Goal: Task Accomplishment & Management: Use online tool/utility

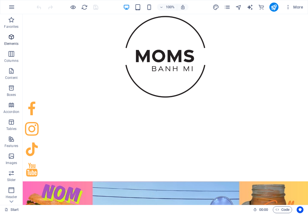
click at [13, 38] on icon "button" at bounding box center [11, 36] width 7 height 7
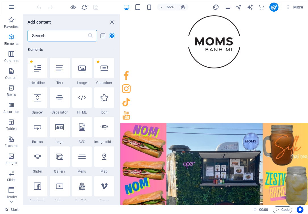
scroll to position [60, 0]
click at [32, 130] on div at bounding box center [38, 127] width 20 height 20
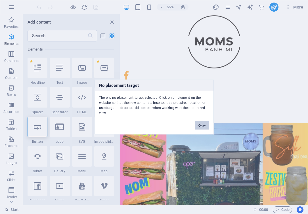
click at [203, 125] on button "Okay" at bounding box center [202, 125] width 14 height 9
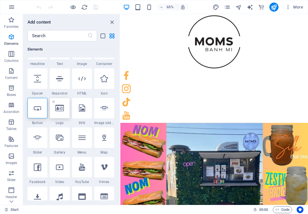
scroll to position [80, 0]
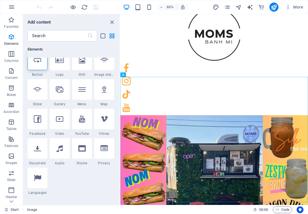
scroll to position [129, 0]
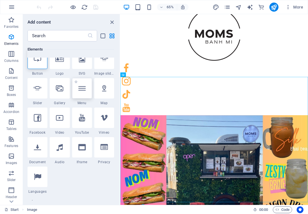
click at [83, 93] on div at bounding box center [82, 88] width 20 height 20
select select "3"
select select
select select "5"
select select
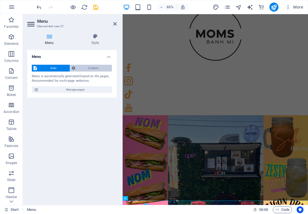
click at [89, 69] on span "Custom" at bounding box center [93, 68] width 33 height 7
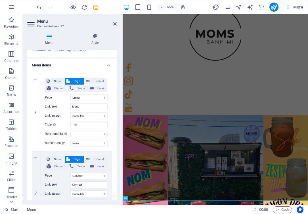
scroll to position [33, 0]
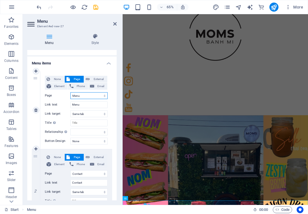
click at [98, 94] on select "Start About Services Menu Reservation Contact Legal Notice Privacy" at bounding box center [88, 95] width 37 height 7
click at [70, 92] on select "Start About Services Menu Reservation Contact Legal Notice Privacy" at bounding box center [88, 95] width 37 height 7
click at [97, 104] on input "Menu" at bounding box center [88, 104] width 37 height 7
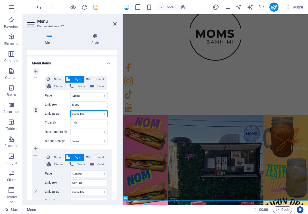
click at [95, 113] on select "New tab Same tab Overlay" at bounding box center [88, 113] width 37 height 7
select select "overlay"
click at [70, 110] on select "New tab Same tab Overlay" at bounding box center [88, 113] width 37 height 7
select select
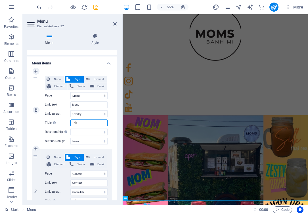
click at [92, 122] on input "Title Additional link description, should not be the same as the link text. The…" at bounding box center [88, 122] width 37 height 7
click at [91, 104] on input "Menu" at bounding box center [88, 104] width 37 height 7
type input "Trailer for Sale"
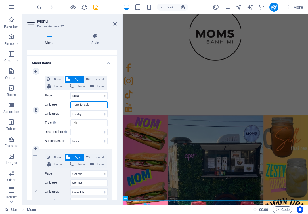
select select
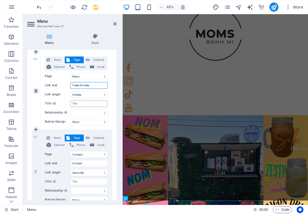
scroll to position [75, 0]
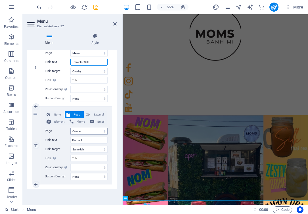
type input "Trailer for Sale"
click at [85, 130] on select "Start About Services Menu Reservation Contact Legal Notice Privacy" at bounding box center [88, 131] width 37 height 7
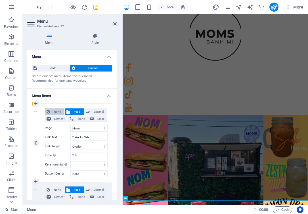
drag, startPoint x: 33, startPoint y: 112, endPoint x: 47, endPoint y: 111, distance: 13.4
click at [47, 111] on div "1 None Page External Element Phone Email Page Start About Services Menu Reserva…" at bounding box center [72, 143] width 80 height 78
select select
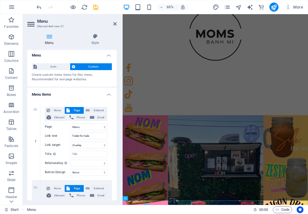
scroll to position [75, 0]
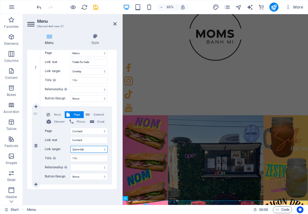
click at [79, 150] on select "New tab Same tab Overlay" at bounding box center [88, 149] width 37 height 7
select select "overlay"
click at [70, 146] on select "New tab Same tab Overlay" at bounding box center [88, 149] width 37 height 7
select select
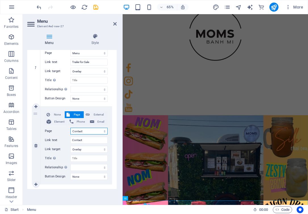
click at [81, 131] on select "Start About Services Menu Reservation Contact Legal Notice Privacy" at bounding box center [88, 131] width 37 height 7
select select "3"
click at [70, 128] on select "Start About Services Menu Reservation Contact Legal Notice Privacy" at bounding box center [88, 131] width 37 height 7
select select
type input "Menu"
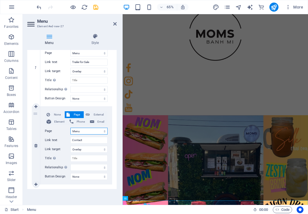
select select
click at [115, 22] on icon at bounding box center [114, 24] width 3 height 5
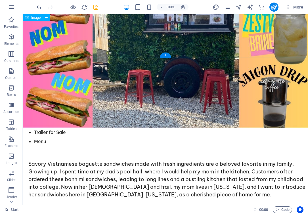
scroll to position [235, 0]
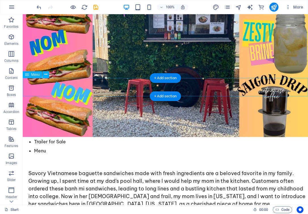
click at [46, 137] on nav "Trailer for Sale Menu" at bounding box center [165, 146] width 285 height 18
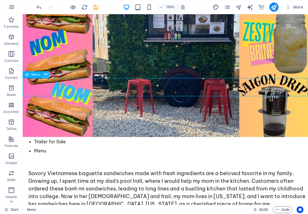
click at [46, 74] on icon at bounding box center [45, 75] width 3 height 6
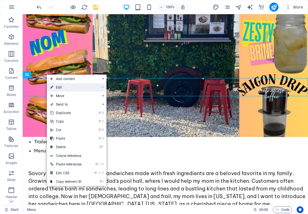
click at [52, 85] on icon at bounding box center [51, 87] width 3 height 9
select select "3"
select select "overlay"
select select "3"
select select "overlay"
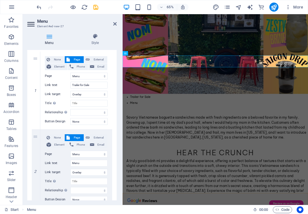
scroll to position [75, 0]
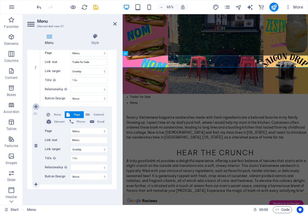
click at [35, 105] on icon at bounding box center [35, 107] width 3 height 4
select select
select select "3"
select select "overlay"
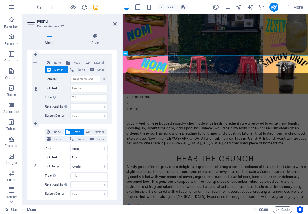
scroll to position [127, 0]
click at [35, 166] on link at bounding box center [36, 163] width 7 height 7
select select
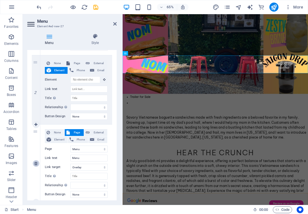
scroll to position [66, 0]
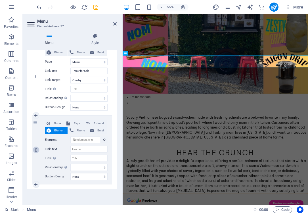
click at [36, 151] on icon at bounding box center [35, 150] width 3 height 4
select select
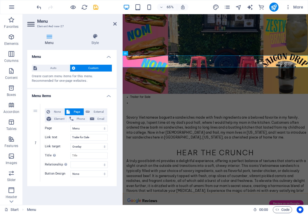
scroll to position [0, 0]
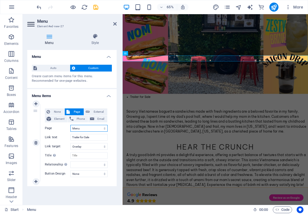
click at [87, 127] on select "Start About Services Menu Reservation Contact Legal Notice Privacy" at bounding box center [88, 128] width 37 height 7
select select "0"
click at [70, 125] on select "Start About Services Menu Reservation Contact Legal Notice Privacy" at bounding box center [88, 128] width 37 height 7
click at [80, 126] on select "Start About Services Menu Reservation Contact Legal Notice Privacy" at bounding box center [88, 128] width 37 height 7
click at [58, 119] on span "Element" at bounding box center [59, 118] width 13 height 7
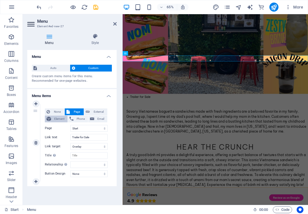
select select
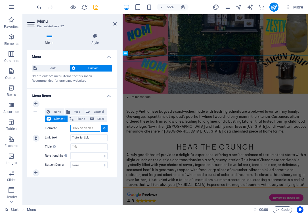
click at [94, 129] on input "Element" at bounding box center [85, 128] width 30 height 7
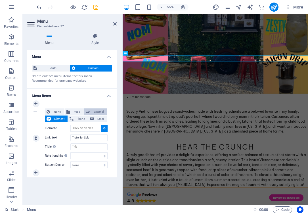
click at [101, 111] on span "External" at bounding box center [98, 111] width 14 height 7
select select "blank"
select select
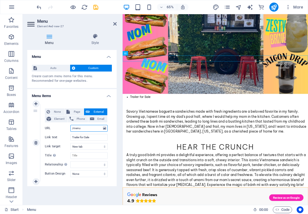
click at [82, 125] on input "/menu" at bounding box center [88, 128] width 37 height 7
click at [87, 148] on select "New tab Same tab Overlay" at bounding box center [88, 146] width 37 height 7
select select "overlay"
click at [70, 143] on select "New tab Same tab Overlay" at bounding box center [88, 146] width 37 height 7
select select
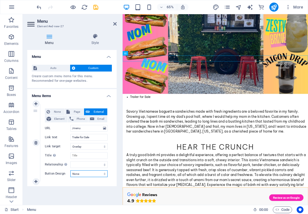
click at [80, 172] on select "None Default Primary Secondary" at bounding box center [88, 173] width 37 height 7
select select "default"
click at [70, 170] on select "None Default Primary Secondary" at bounding box center [88, 173] width 37 height 7
select select
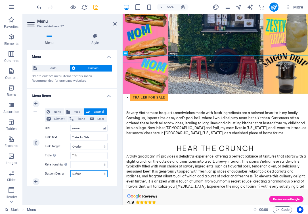
click at [91, 172] on select "None Default Primary Secondary" at bounding box center [88, 173] width 37 height 7
select select "primary"
click at [70, 170] on select "None Default Primary Secondary" at bounding box center [88, 173] width 37 height 7
select select
click at [93, 172] on select "None Default Primary Secondary" at bounding box center [88, 173] width 37 height 7
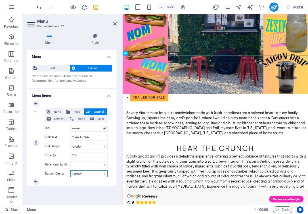
select select "secondary"
click at [70, 170] on select "None Default Primary Secondary" at bounding box center [88, 173] width 37 height 7
select select
click at [98, 171] on select "None Default Primary Secondary" at bounding box center [88, 173] width 37 height 7
select select
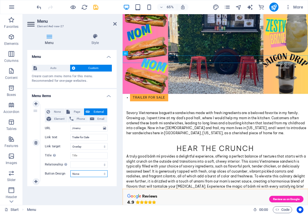
click at [70, 170] on select "None Default Primary Secondary" at bounding box center [88, 173] width 37 height 7
select select
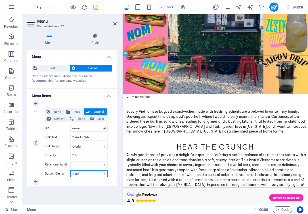
click at [96, 172] on select "None Default Primary Secondary" at bounding box center [88, 173] width 37 height 7
select select "default"
click at [70, 170] on select "None Default Primary Secondary" at bounding box center [88, 173] width 37 height 7
select select
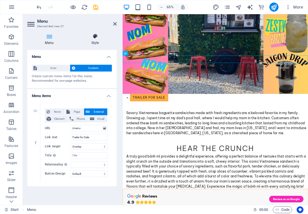
click at [94, 39] on h4 "Style" at bounding box center [94, 39] width 43 height 12
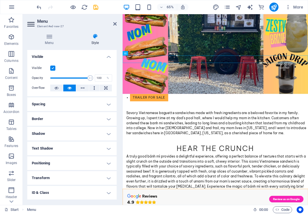
click at [46, 103] on h4 "Spacing" at bounding box center [71, 104] width 89 height 14
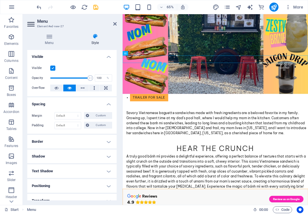
click at [39, 140] on h4 "Border" at bounding box center [71, 142] width 89 height 14
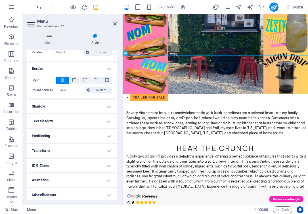
scroll to position [74, 0]
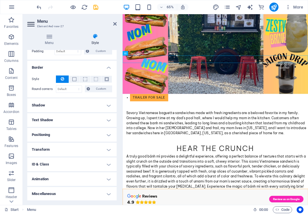
click at [47, 104] on h4 "Shadow" at bounding box center [71, 105] width 89 height 14
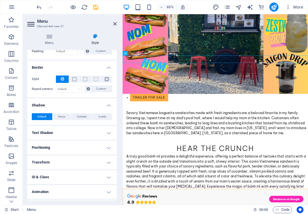
click at [41, 128] on h4 "Text Shadow" at bounding box center [71, 133] width 89 height 14
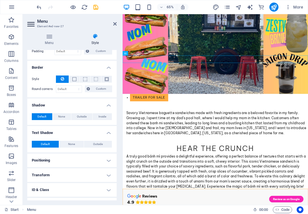
scroll to position [100, 0]
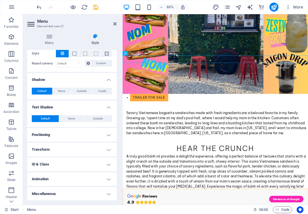
click at [40, 135] on h4 "Positioning" at bounding box center [71, 135] width 89 height 14
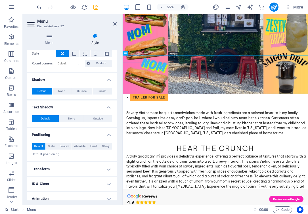
scroll to position [119, 0]
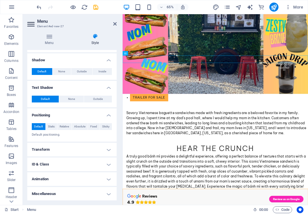
click at [54, 150] on h4 "Transform" at bounding box center [71, 150] width 89 height 14
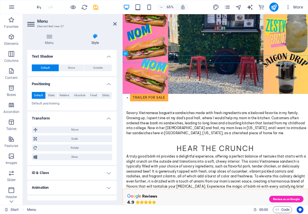
scroll to position [159, 0]
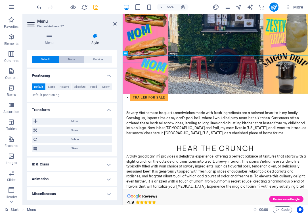
click at [74, 59] on span "None" at bounding box center [71, 59] width 7 height 7
click at [97, 60] on span "Outside" at bounding box center [98, 59] width 10 height 7
type input "2"
type input "4"
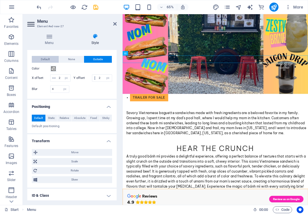
click at [39, 58] on button "Default" at bounding box center [45, 59] width 27 height 7
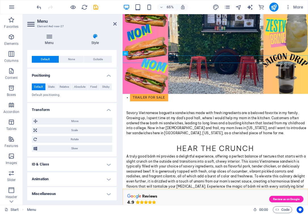
click at [48, 43] on h4 "Menu" at bounding box center [50, 39] width 46 height 12
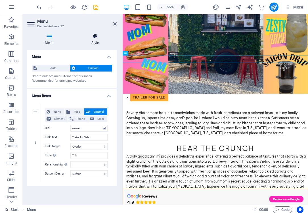
click at [97, 37] on icon at bounding box center [94, 36] width 43 height 6
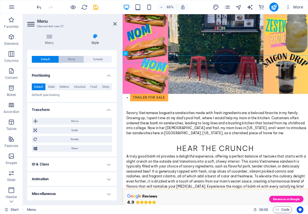
click at [73, 59] on span "None" at bounding box center [71, 59] width 7 height 7
click at [52, 59] on button "Default" at bounding box center [45, 59] width 27 height 7
click at [61, 165] on h4 "ID & Class" at bounding box center [71, 164] width 89 height 14
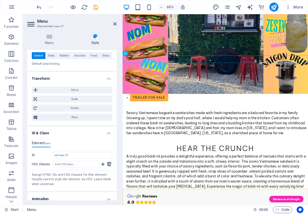
scroll to position [210, 0]
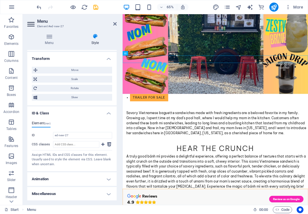
click at [71, 139] on div "ID ed-new-27 CSS classes Assign HTML IDs and CSS classes for this element. Usua…" at bounding box center [72, 149] width 80 height 35
click at [71, 135] on input "ed-new-27" at bounding box center [82, 135] width 59 height 7
click at [52, 176] on h4 "Animation" at bounding box center [71, 179] width 89 height 14
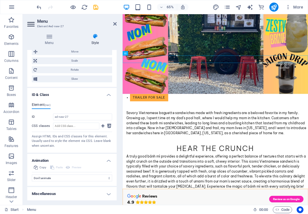
click at [49, 196] on h4 "Miscellaneous" at bounding box center [71, 194] width 89 height 14
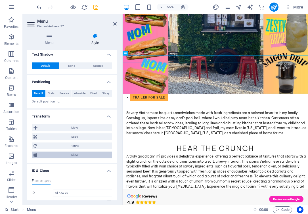
scroll to position [151, 0]
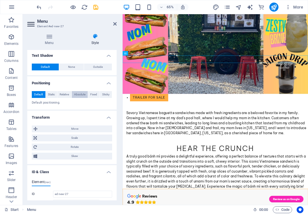
click at [81, 94] on span "Absolute" at bounding box center [79, 94] width 11 height 7
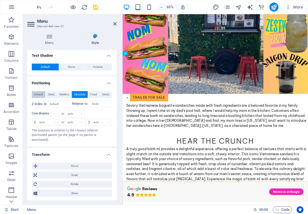
click at [37, 94] on span "Default" at bounding box center [38, 94] width 9 height 7
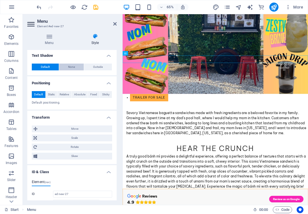
click at [69, 65] on span "None" at bounding box center [71, 67] width 7 height 7
click at [101, 64] on span "Outside" at bounding box center [98, 67] width 10 height 7
type input "2"
type input "4"
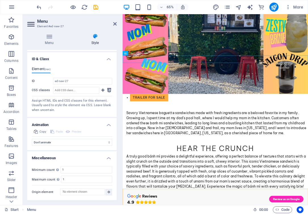
scroll to position [0, 0]
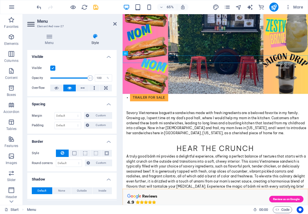
click at [53, 68] on label at bounding box center [52, 68] width 5 height 5
click at [0, 0] on input "Visible" at bounding box center [0, 0] width 0 height 0
click at [53, 68] on label at bounding box center [52, 68] width 5 height 5
click at [0, 0] on input "Visible" at bounding box center [0, 0] width 0 height 0
click at [48, 39] on h4 "Menu" at bounding box center [50, 39] width 46 height 12
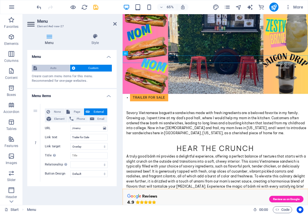
click at [47, 66] on span "Auto" at bounding box center [54, 68] width 30 height 7
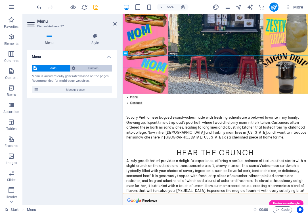
click at [86, 66] on span "Custom" at bounding box center [93, 68] width 33 height 7
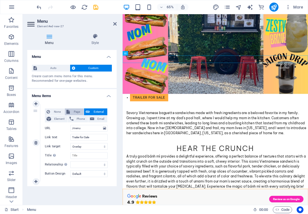
click at [74, 111] on span "Page" at bounding box center [77, 111] width 10 height 7
select select
click at [56, 111] on span "None" at bounding box center [57, 111] width 11 height 7
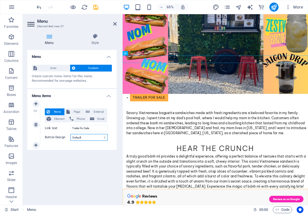
click at [75, 139] on select "None Default Primary Secondary" at bounding box center [88, 137] width 37 height 7
select select
click at [70, 134] on select "None Default Primary Secondary" at bounding box center [88, 137] width 37 height 7
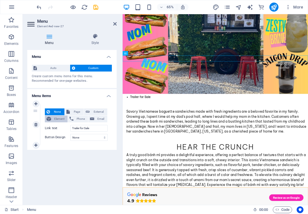
click at [57, 119] on span "Element" at bounding box center [59, 118] width 13 height 7
select select
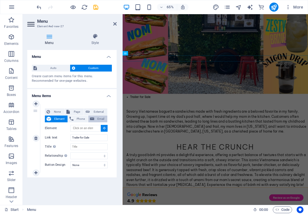
click at [98, 120] on span "Email" at bounding box center [101, 118] width 10 height 7
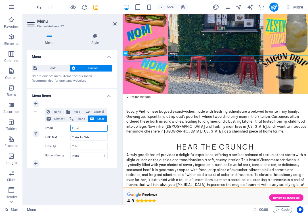
click at [82, 131] on input "Email" at bounding box center [88, 128] width 37 height 7
type input "[EMAIL_ADDRESS][DOMAIN_NAME]"
click at [81, 147] on input "Title Additional link description, should not be the same as the link text. The…" at bounding box center [88, 146] width 37 height 7
click at [82, 139] on input "Trailer for Sale" at bounding box center [88, 137] width 37 height 7
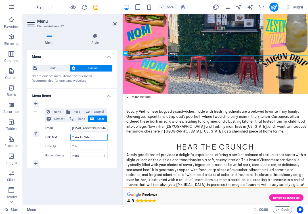
click at [82, 139] on input "Trailer for Sale" at bounding box center [88, 137] width 37 height 7
click at [81, 148] on input "Title Additional link description, should not be the same as the link text. The…" at bounding box center [88, 146] width 37 height 7
paste input "Trailer for Sale"
type input "Trailer for Sale"
click at [89, 154] on select "None Default Primary Secondary" at bounding box center [88, 155] width 37 height 7
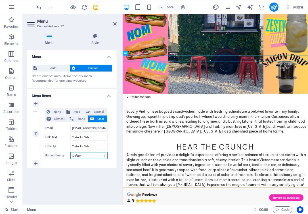
click at [70, 152] on select "None Default Primary Secondary" at bounding box center [88, 155] width 37 height 7
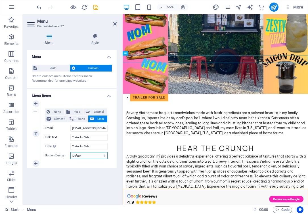
click at [94, 156] on select "None Default Primary Secondary" at bounding box center [88, 155] width 37 height 7
click at [70, 152] on select "None Default Primary Secondary" at bounding box center [88, 155] width 37 height 7
click at [97, 154] on select "None Default Primary Secondary" at bounding box center [88, 155] width 37 height 7
select select "secondary"
click at [70, 152] on select "None Default Primary Secondary" at bounding box center [88, 155] width 37 height 7
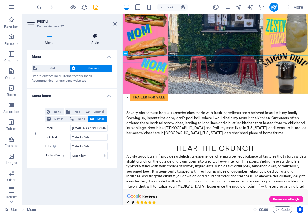
click at [98, 36] on icon at bounding box center [94, 36] width 43 height 6
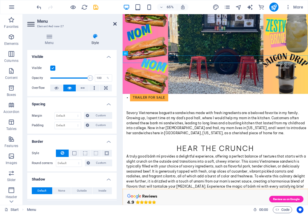
click at [116, 24] on icon at bounding box center [114, 24] width 3 height 5
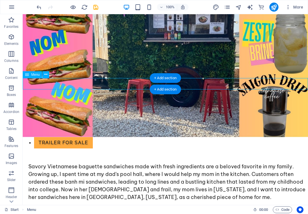
click at [45, 137] on nav "Trailer for Sale" at bounding box center [165, 142] width 285 height 11
select select "px"
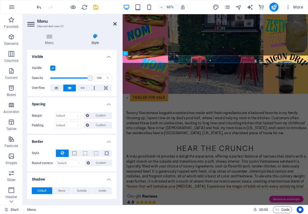
click at [114, 24] on icon at bounding box center [114, 24] width 3 height 5
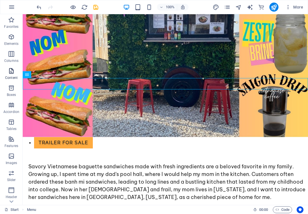
click at [12, 68] on icon "button" at bounding box center [11, 71] width 7 height 7
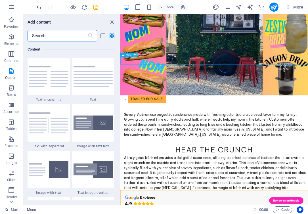
click at [136, 55] on button at bounding box center [135, 55] width 5 height 5
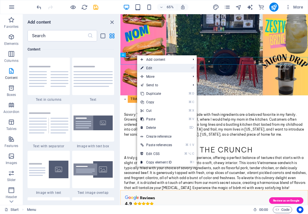
click at [146, 66] on link "⏎ Edit" at bounding box center [156, 68] width 38 height 9
select select "px"
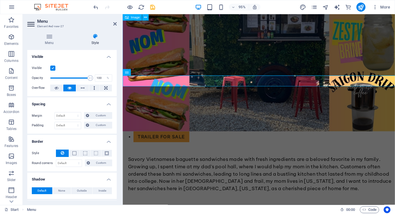
scroll to position [235, 2]
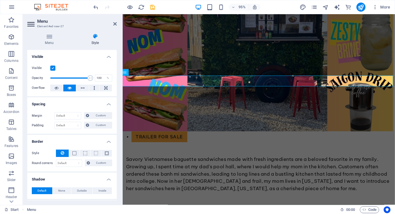
click at [117, 23] on aside "Menu Element #ed-new-27 Menu Style Menu Auto Custom Create custom menu items fo…" at bounding box center [73, 109] width 100 height 191
click at [115, 23] on icon at bounding box center [114, 24] width 3 height 5
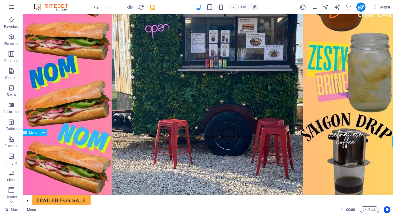
click at [43, 131] on icon at bounding box center [43, 132] width 3 height 6
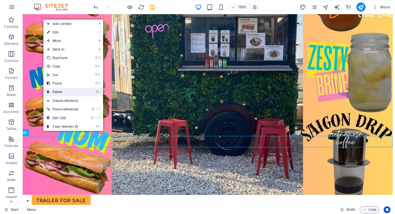
click at [58, 90] on link "⌦ Delete" at bounding box center [62, 92] width 38 height 9
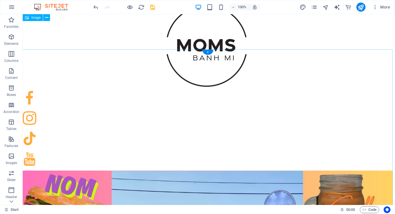
scroll to position [0, 2]
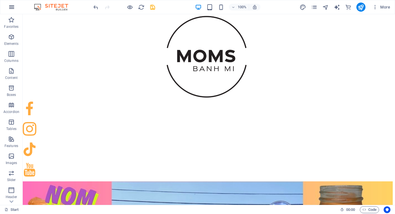
click at [9, 5] on icon "button" at bounding box center [11, 7] width 7 height 7
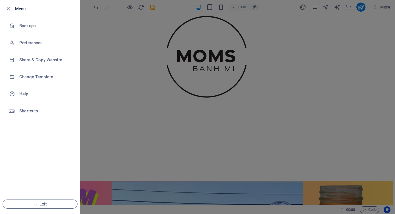
click at [9, 6] on icon "button" at bounding box center [8, 9] width 7 height 7
